Goal: Task Accomplishment & Management: Use online tool/utility

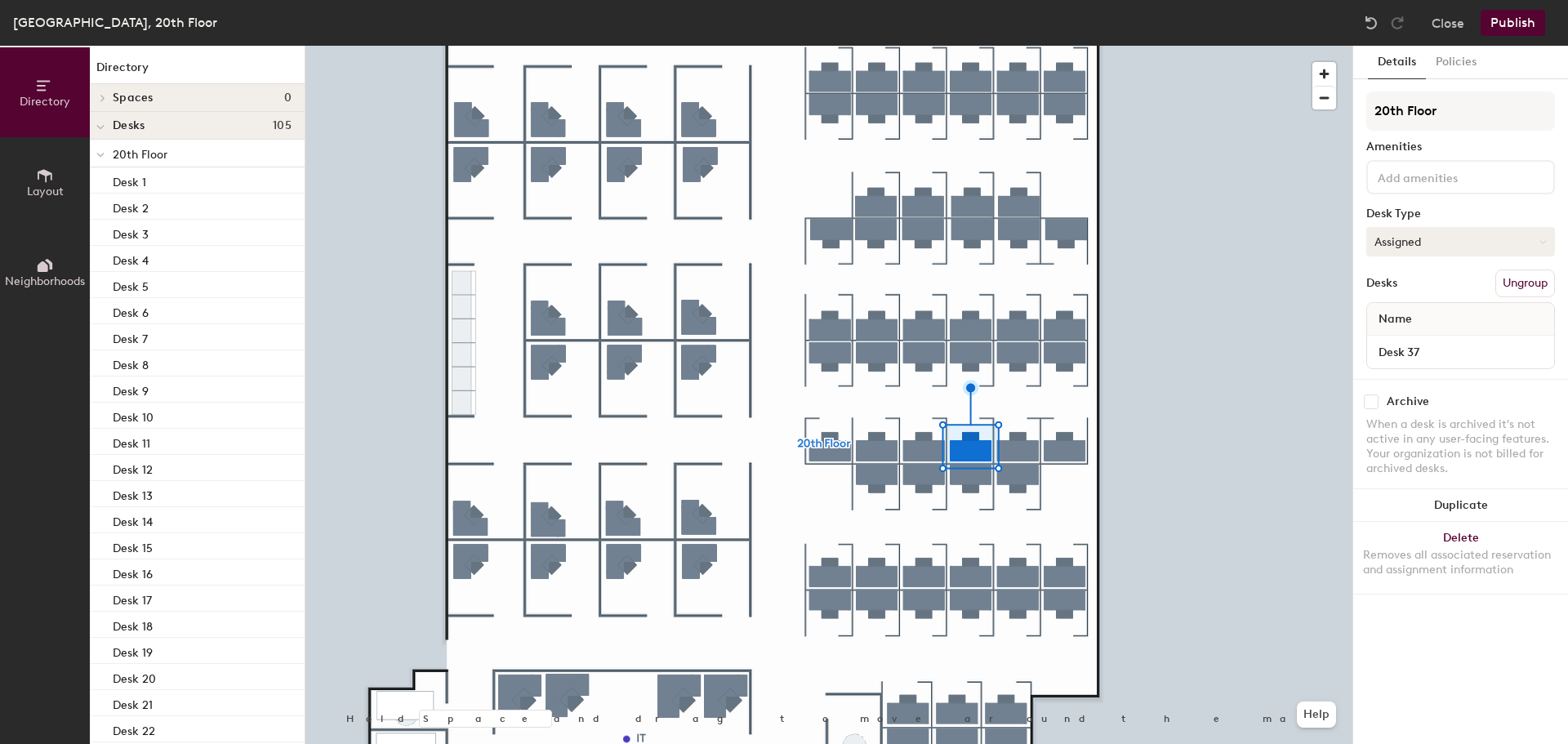
click at [1464, 246] on button "Assigned" at bounding box center [1461, 241] width 189 height 29
click at [1418, 339] on div "Hoteled" at bounding box center [1449, 341] width 163 height 24
click at [1400, 247] on button "Assigned" at bounding box center [1461, 241] width 189 height 29
click at [1406, 338] on div "Hoteled" at bounding box center [1449, 341] width 163 height 24
click at [1135, 45] on div at bounding box center [829, 45] width 1047 height 0
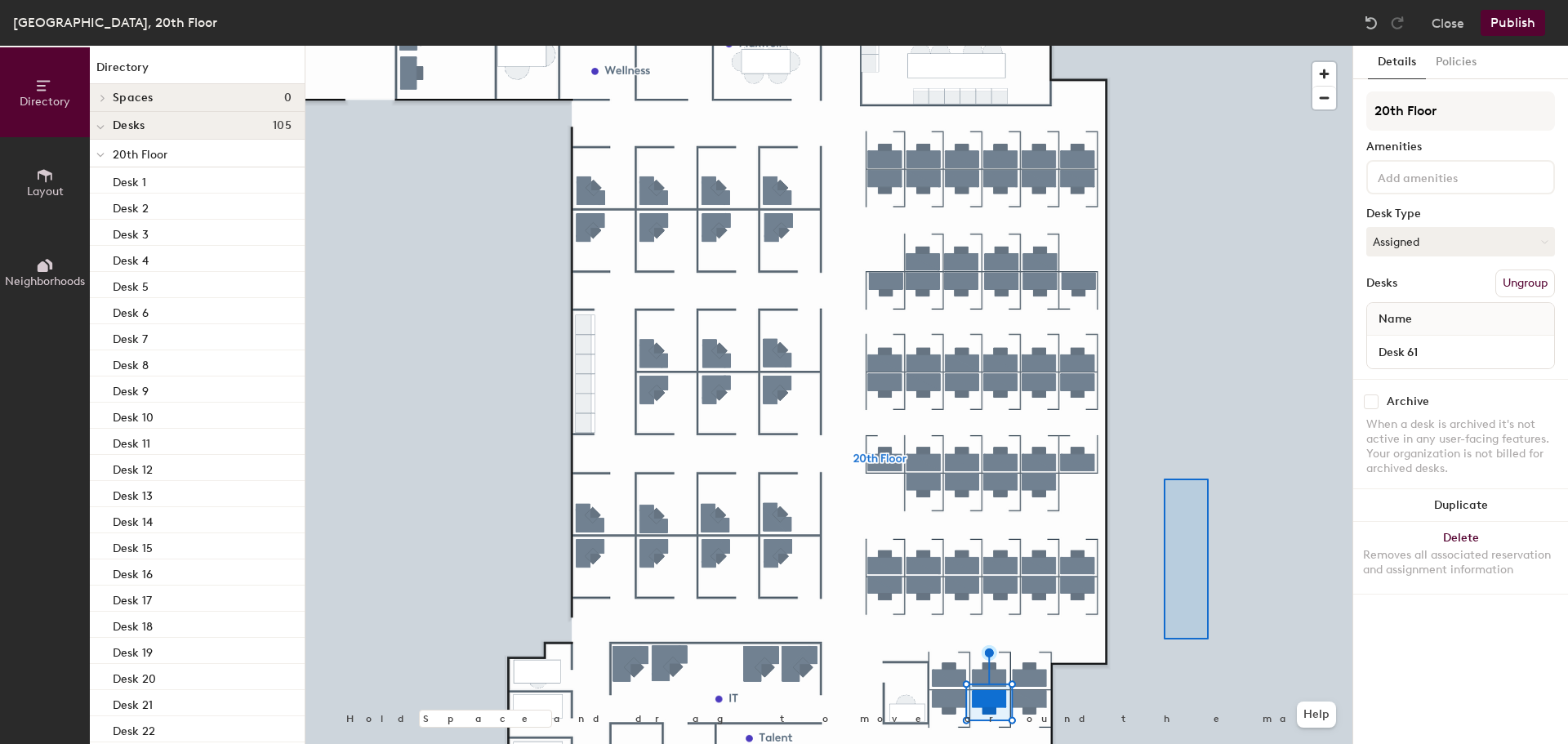
click at [1164, 45] on div at bounding box center [829, 45] width 1047 height 0
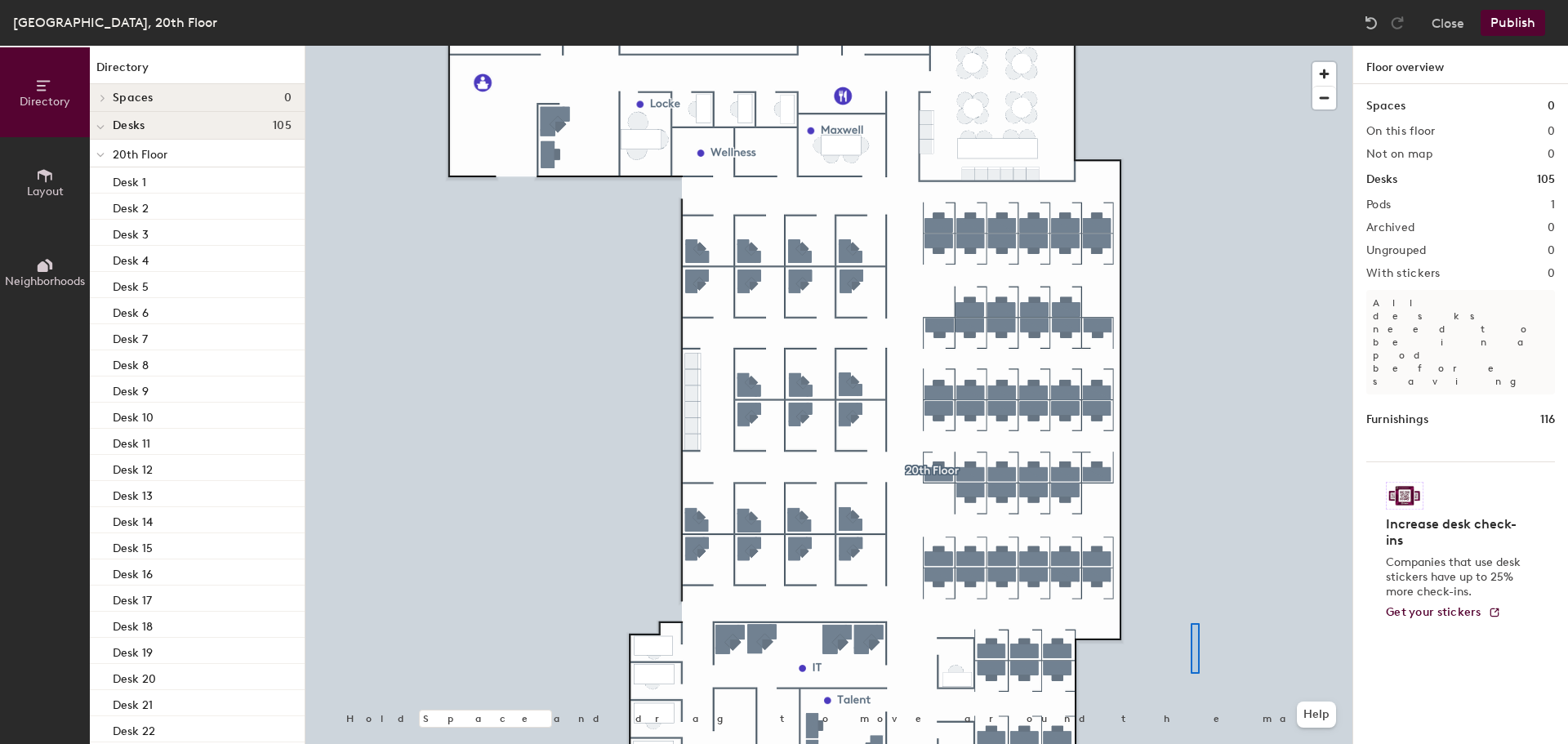
click at [1191, 45] on div at bounding box center [829, 45] width 1047 height 0
click at [1195, 45] on div at bounding box center [829, 45] width 1047 height 0
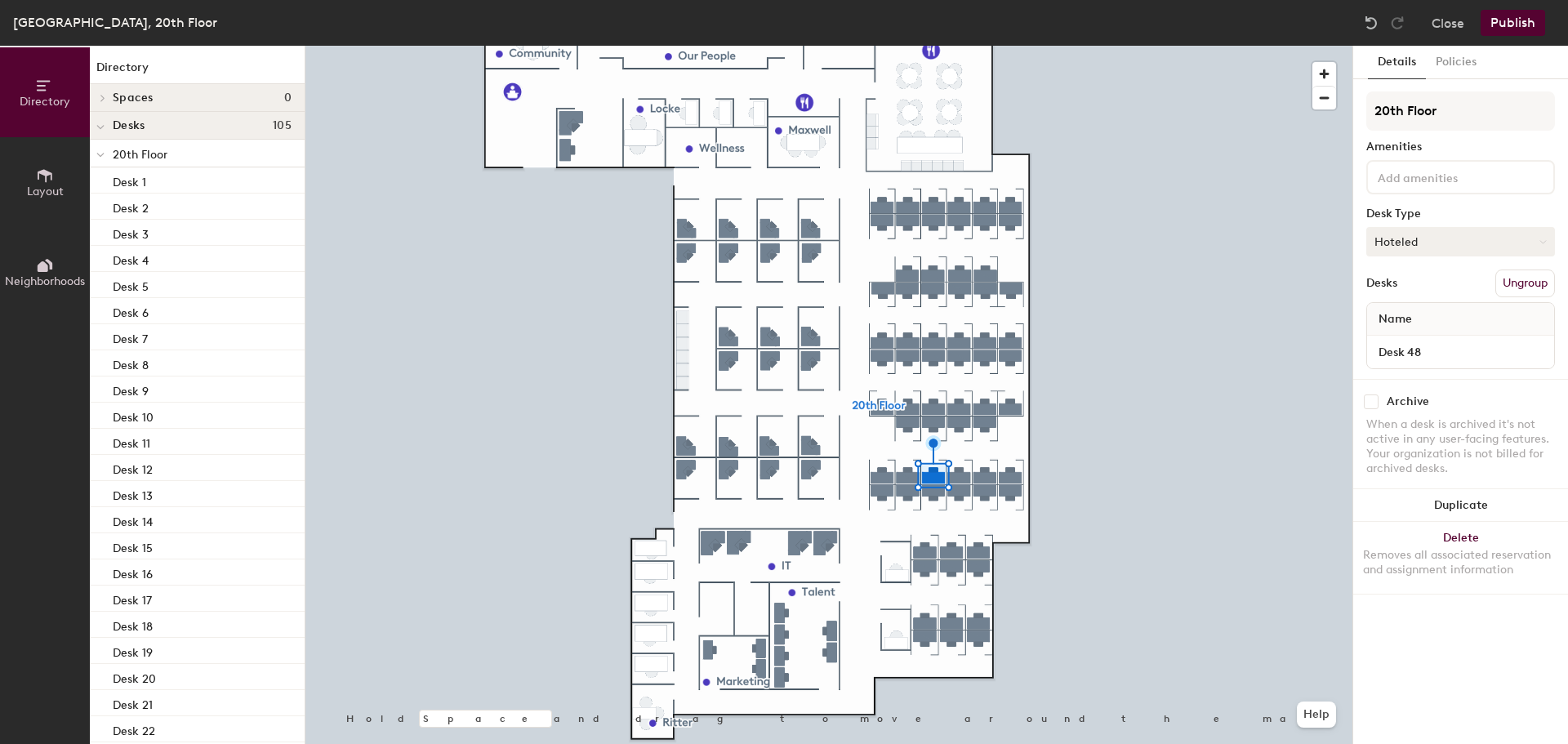
click at [1398, 243] on button "Hoteled" at bounding box center [1461, 241] width 189 height 29
click at [1399, 289] on div "Assigned" at bounding box center [1449, 292] width 163 height 24
click at [1408, 240] on button "Hoteled" at bounding box center [1461, 241] width 189 height 29
click at [1406, 289] on div "Assigned" at bounding box center [1449, 292] width 163 height 24
click at [1502, 28] on button "Publish" at bounding box center [1513, 23] width 64 height 26
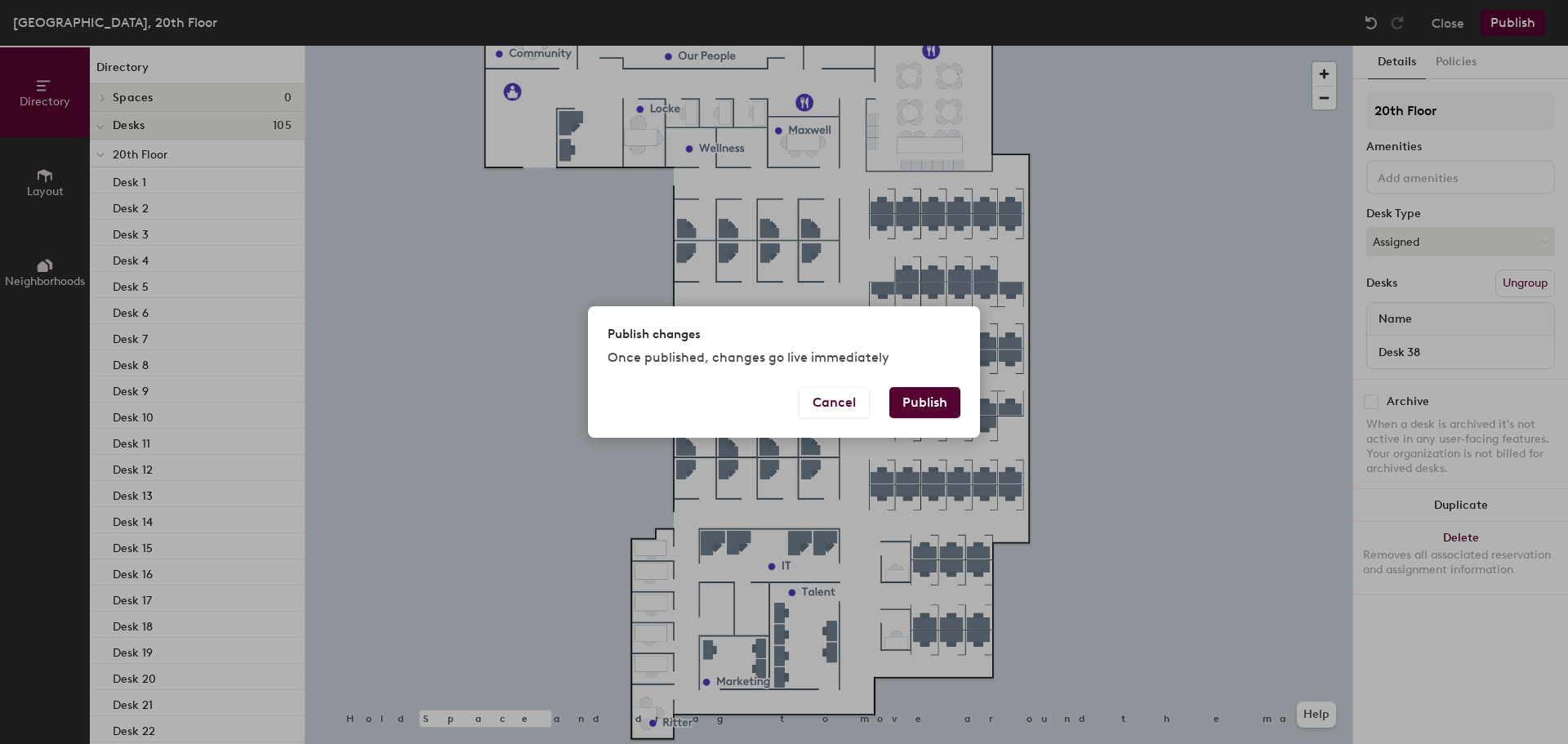
click at [930, 395] on button "Publish" at bounding box center [925, 403] width 71 height 31
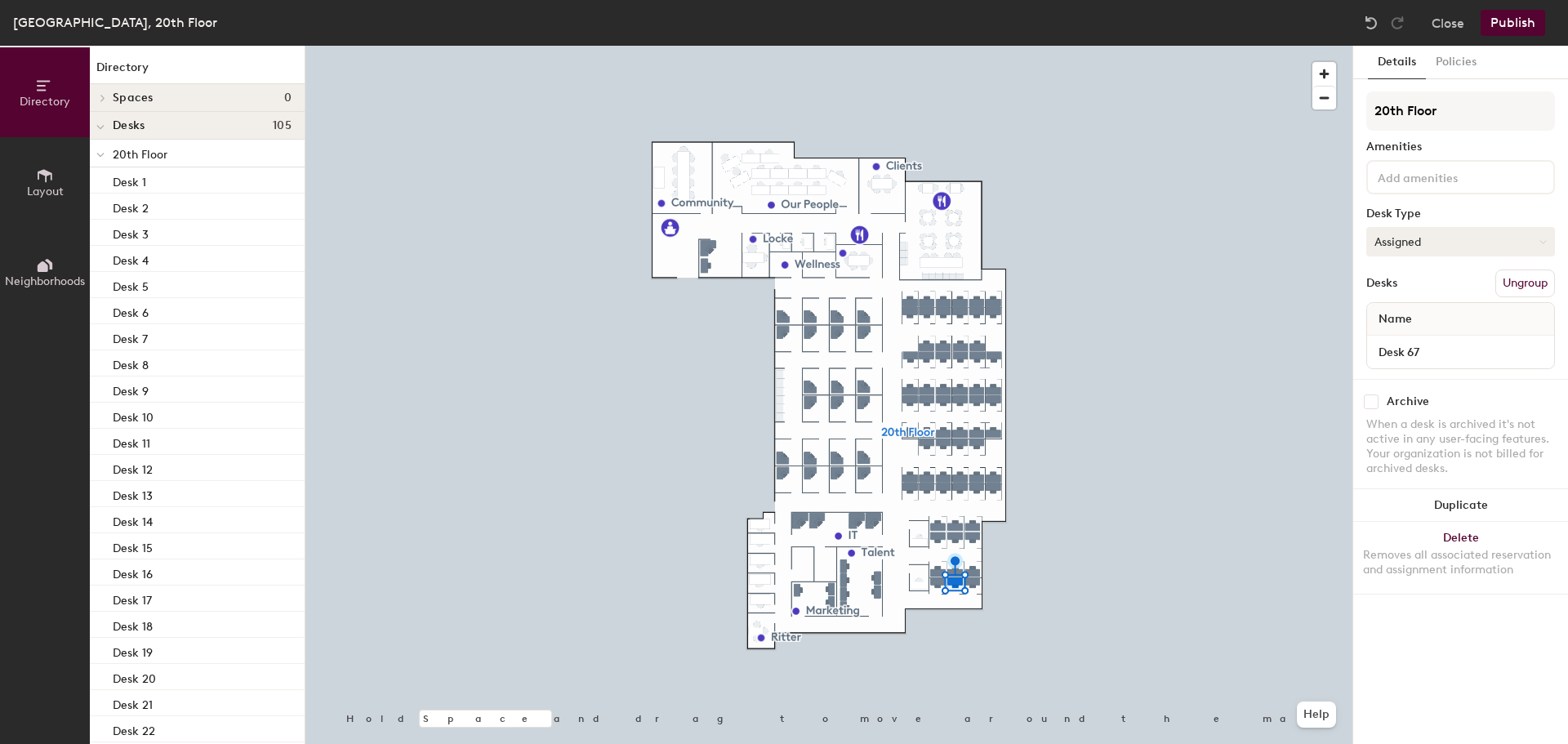
click at [1458, 246] on button "Assigned" at bounding box center [1461, 241] width 189 height 29
click at [1461, 20] on button "Close" at bounding box center [1448, 23] width 33 height 26
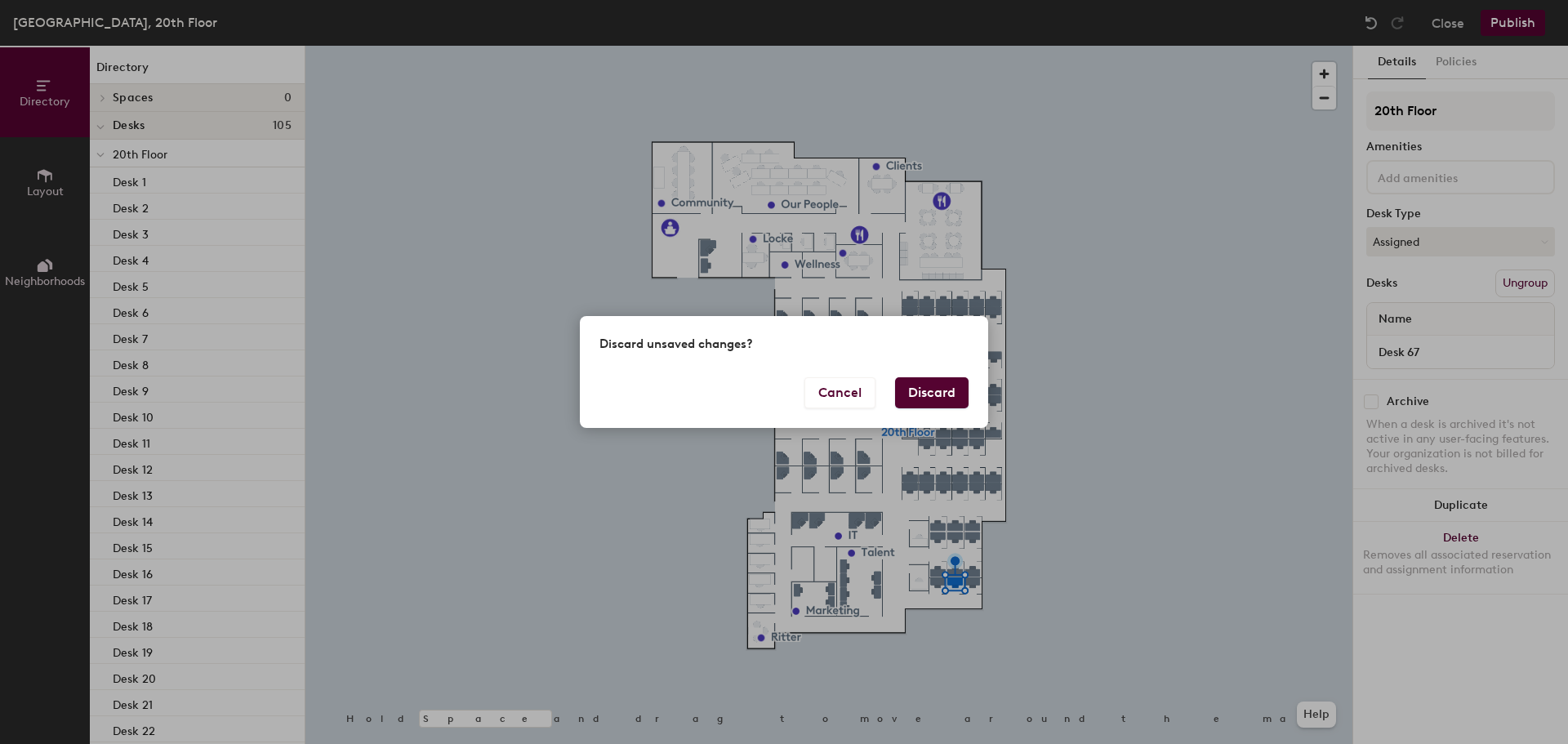
click at [931, 405] on button "Discard" at bounding box center [931, 393] width 73 height 31
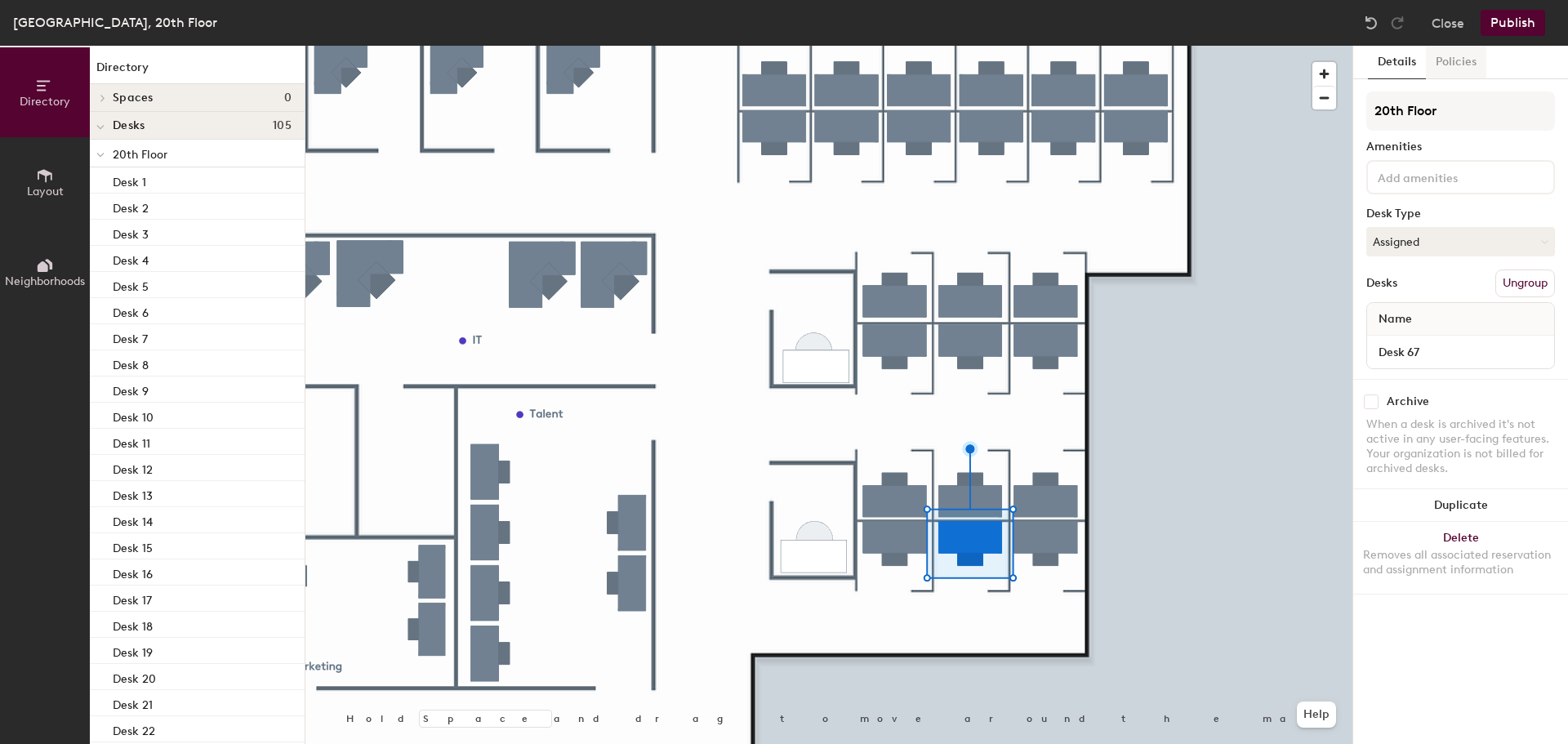
click at [1446, 55] on button "Policies" at bounding box center [1456, 62] width 61 height 34
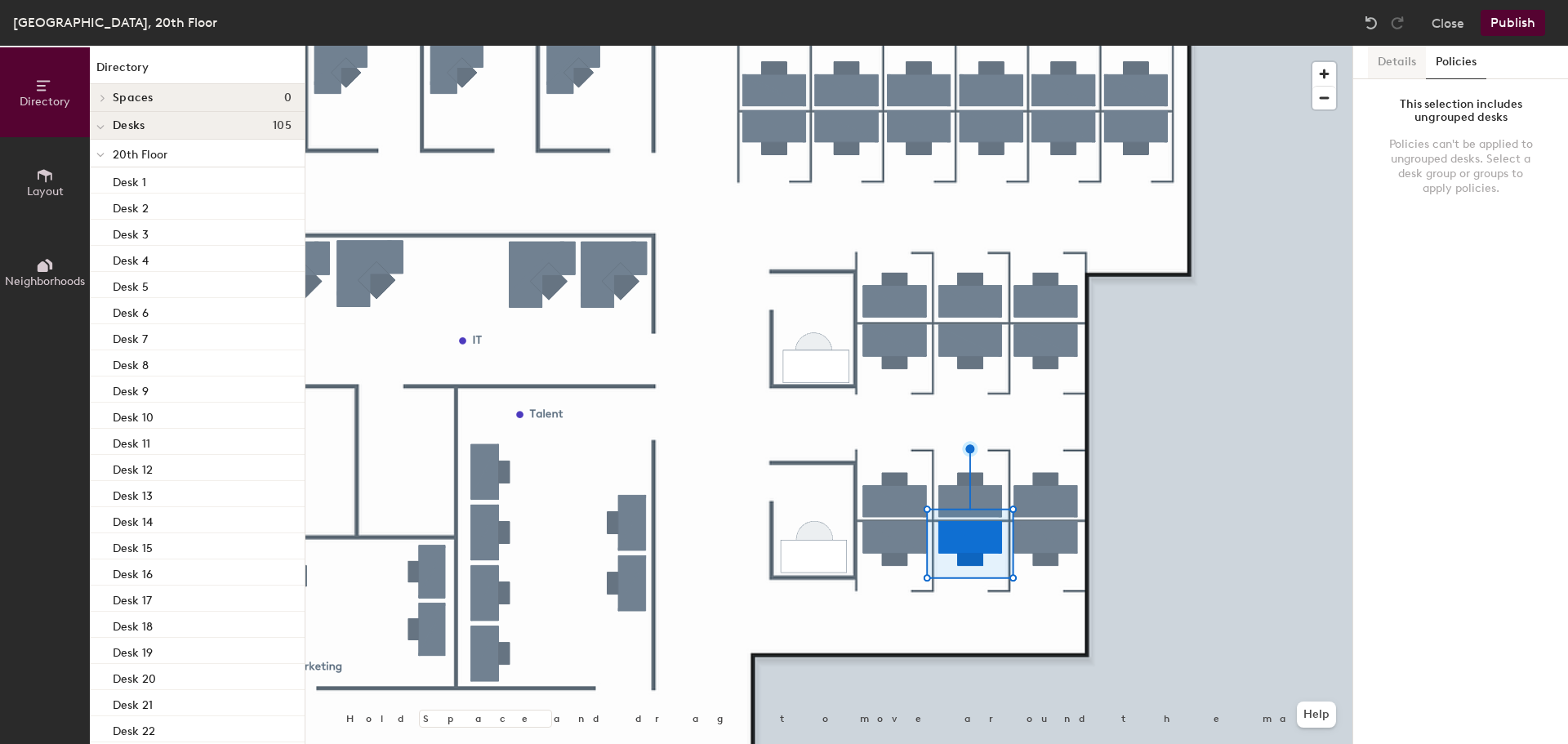
click at [1413, 64] on button "Details" at bounding box center [1397, 62] width 58 height 34
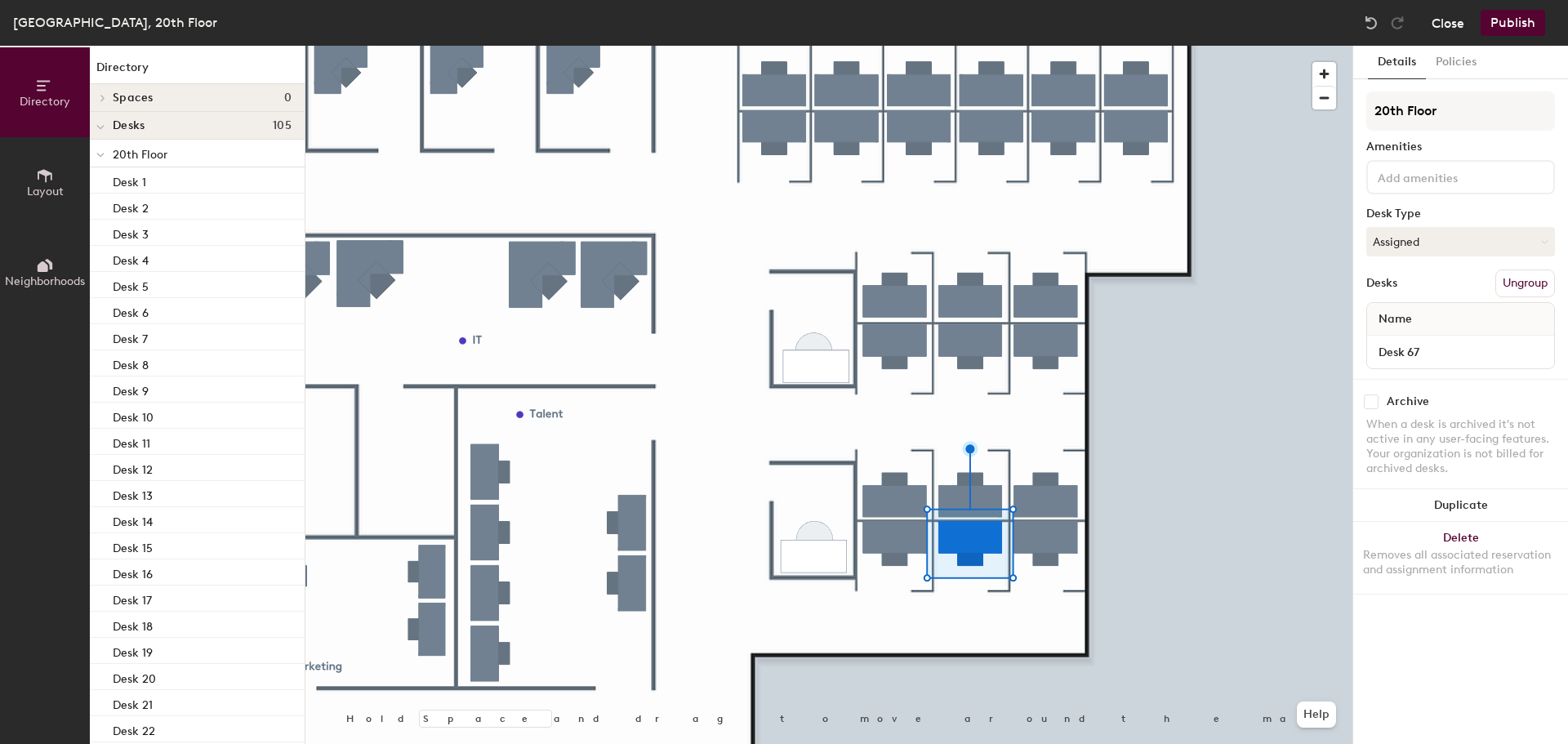
click at [1445, 28] on button "Close" at bounding box center [1448, 23] width 33 height 26
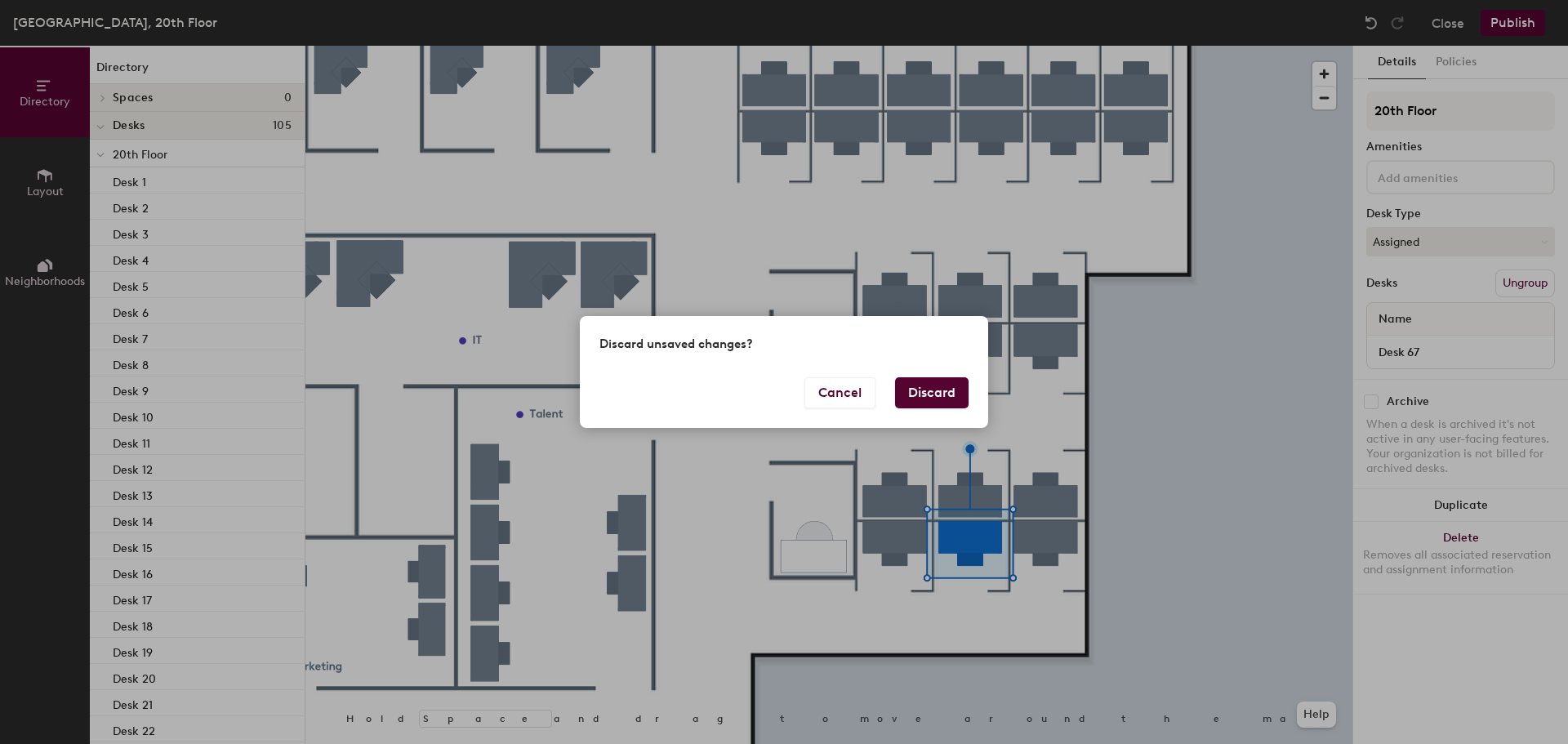
click at [939, 397] on button "Discard" at bounding box center [931, 393] width 73 height 31
